Goal: Check status: Check status

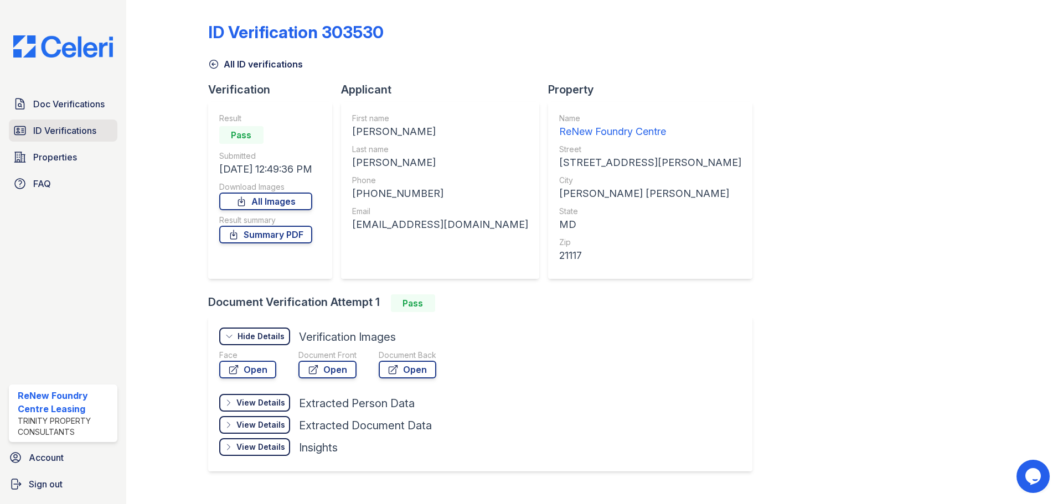
click at [60, 134] on span "ID Verifications" at bounding box center [64, 130] width 63 height 13
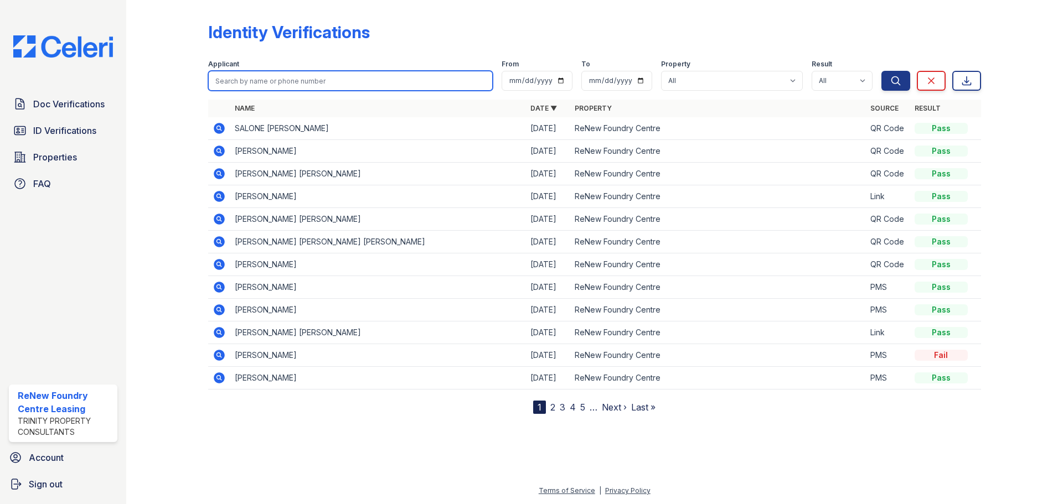
click at [298, 86] on input "search" at bounding box center [350, 81] width 285 height 20
type input "[PERSON_NAME]"
click at [882, 71] on button "Search" at bounding box center [896, 81] width 29 height 20
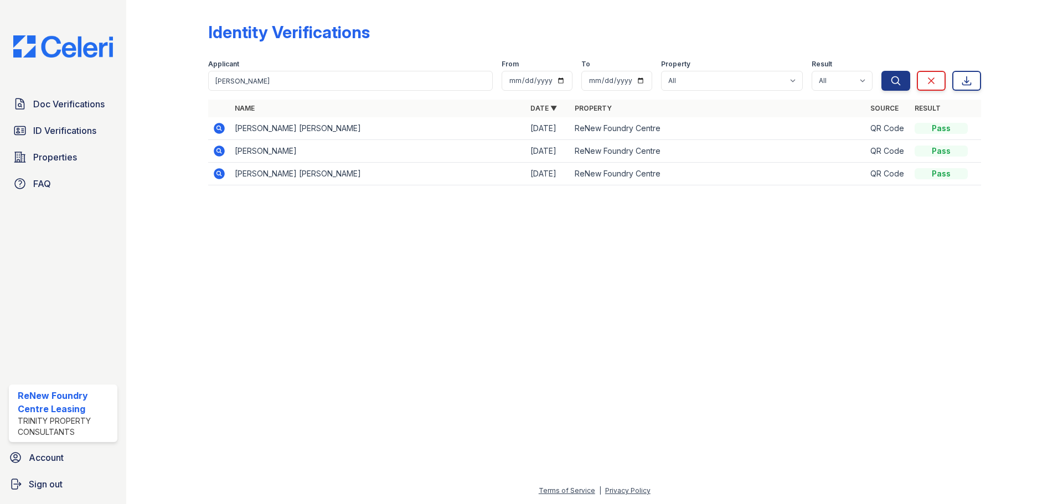
click at [225, 176] on icon at bounding box center [219, 173] width 13 height 13
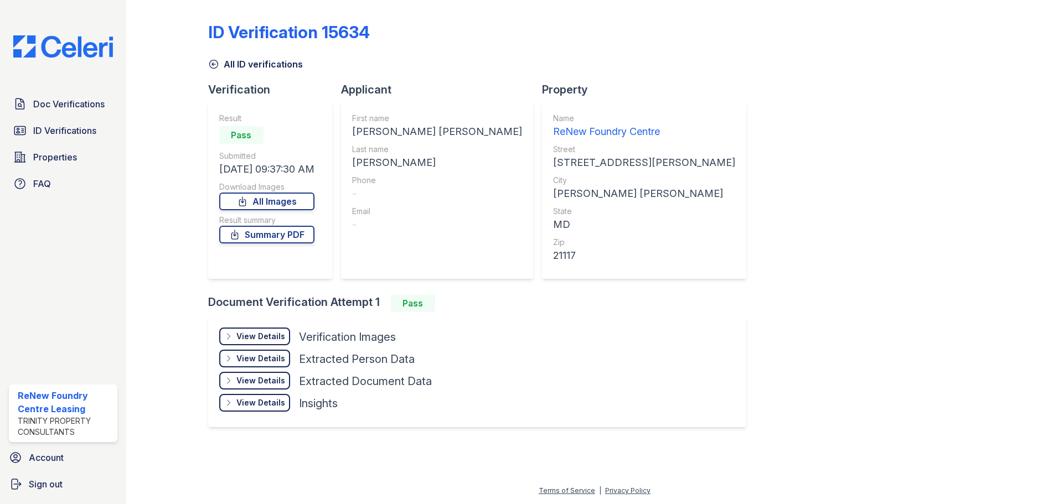
click at [277, 331] on div "View Details" at bounding box center [260, 336] width 49 height 11
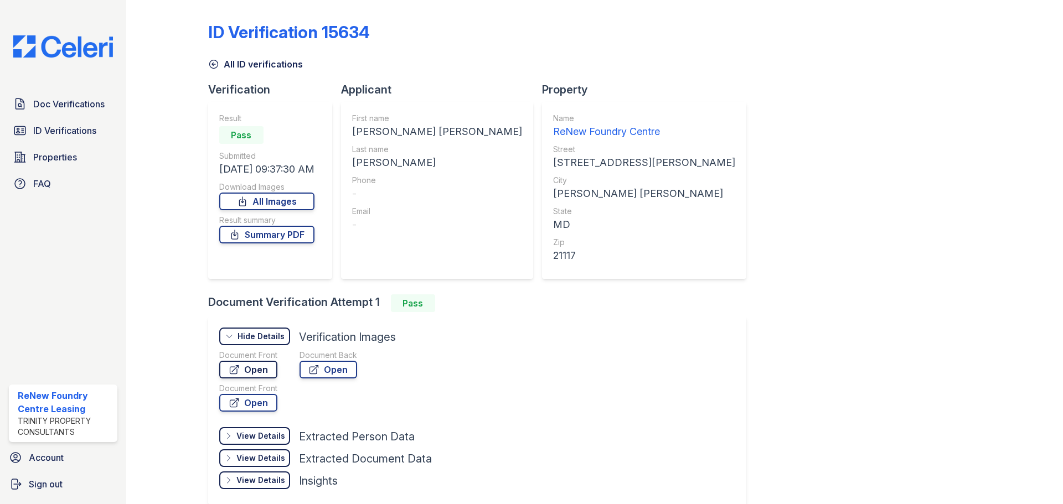
click at [248, 376] on link "Open" at bounding box center [248, 370] width 58 height 18
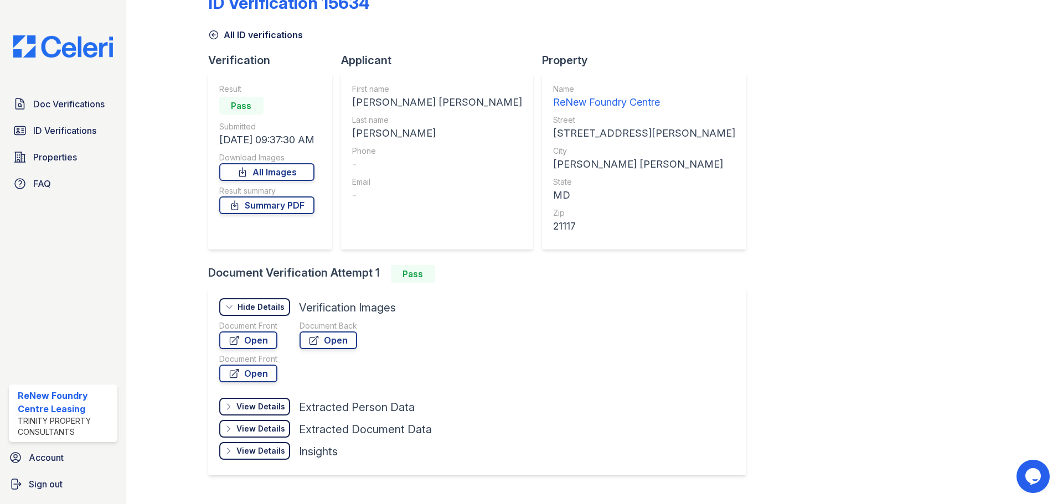
scroll to position [54, 0]
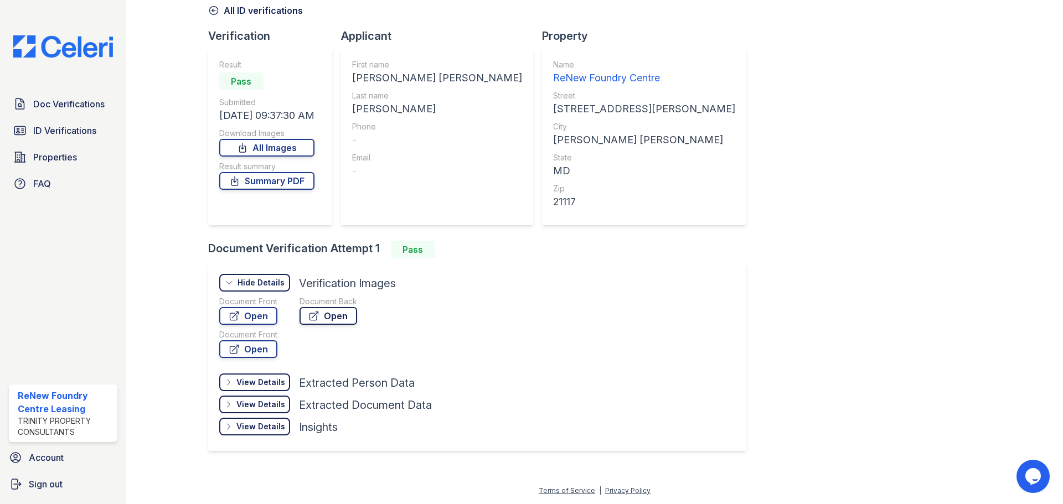
click at [342, 317] on link "Open" at bounding box center [329, 316] width 58 height 18
